Goal: Task Accomplishment & Management: Manage account settings

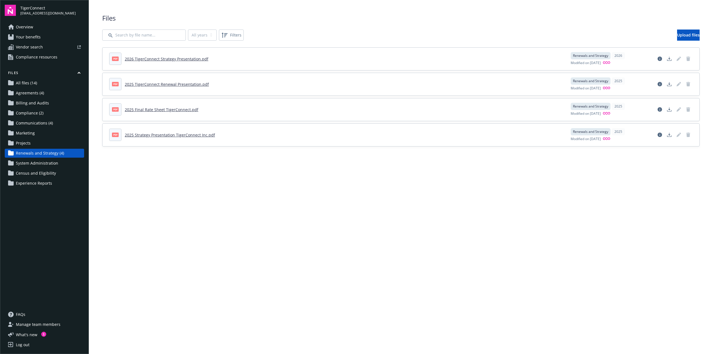
click at [267, 195] on main "Upload progress Files All years 2026 2025 Filters Upload files pdf 2026 TigerCo…" at bounding box center [401, 177] width 624 height 354
click at [616, 221] on main "Upload progress Files All years 2026 2025 Filters Upload files pdf 2026 TigerCo…" at bounding box center [401, 177] width 624 height 354
click at [351, 243] on main "Upload progress Files All years 2026 2025 Filters Upload files pdf 2026 TigerCo…" at bounding box center [401, 177] width 624 height 354
